Goal: Task Accomplishment & Management: Complete application form

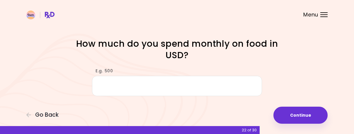
click at [322, 15] on div at bounding box center [323, 14] width 7 height 1
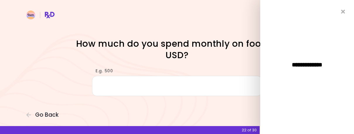
click at [345, 8] on div "**********" at bounding box center [307, 67] width 94 height 134
click at [340, 13] on div "**********" at bounding box center [307, 67] width 94 height 134
click at [28, 111] on button "Go Back" at bounding box center [43, 114] width 35 height 6
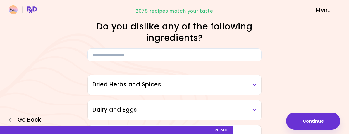
click at [28, 116] on button "Go Back" at bounding box center [26, 119] width 35 height 6
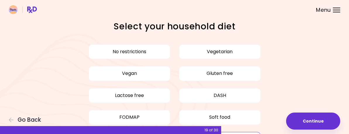
click at [333, 12] on div "Menu" at bounding box center [336, 10] width 7 height 5
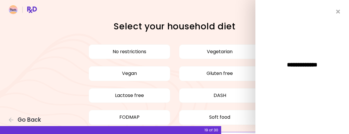
click at [343, 12] on div "**********" at bounding box center [303, 67] width 94 height 134
click at [37, 14] on img at bounding box center [23, 9] width 28 height 9
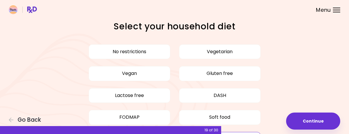
click at [37, 14] on img at bounding box center [23, 9] width 28 height 9
click at [14, 117] on icon "button" at bounding box center [11, 119] width 5 height 5
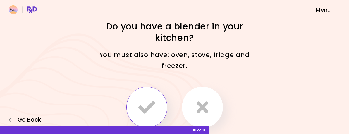
click at [14, 117] on icon "button" at bounding box center [11, 119] width 5 height 5
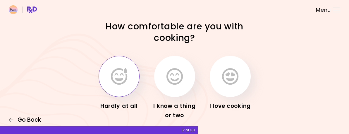
click at [13, 117] on icon "button" at bounding box center [11, 119] width 5 height 5
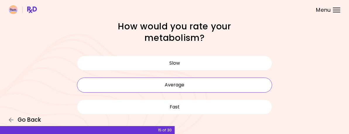
click at [13, 117] on icon "button" at bounding box center [11, 119] width 5 height 5
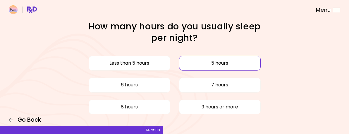
click at [14, 117] on icon "button" at bounding box center [11, 119] width 5 height 5
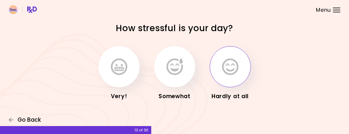
scroll to position [20, 0]
click at [14, 117] on icon "button" at bounding box center [11, 119] width 5 height 5
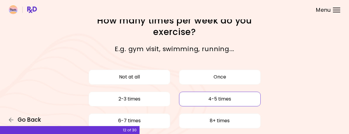
scroll to position [6, 0]
